Goal: Task Accomplishment & Management: Manage account settings

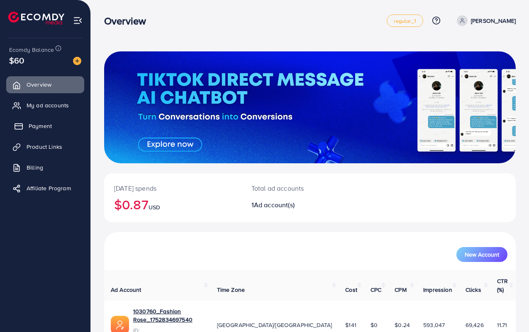
click at [41, 127] on span "Payment" at bounding box center [40, 126] width 23 height 8
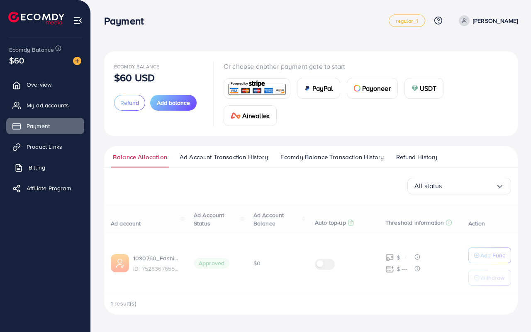
click at [34, 166] on span "Billing" at bounding box center [37, 168] width 17 height 8
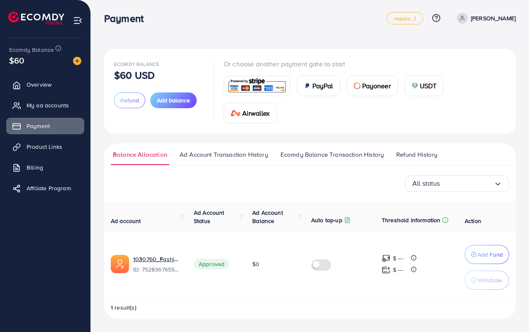
scroll to position [3, 0]
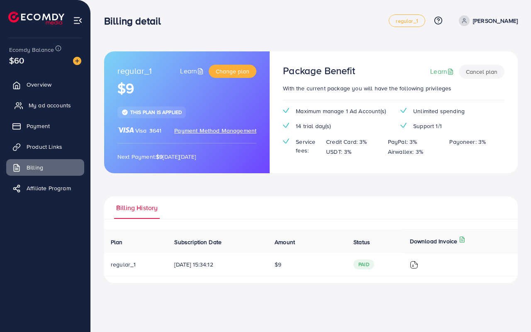
click at [39, 109] on span "My ad accounts" at bounding box center [50, 105] width 42 height 8
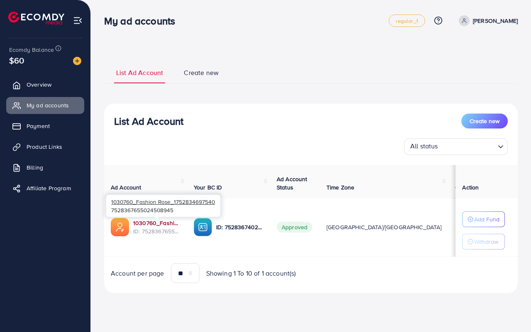
click at [160, 225] on link "1030760_Fashion Rose_1752834697540" at bounding box center [156, 223] width 47 height 8
